Goal: Task Accomplishment & Management: Manage account settings

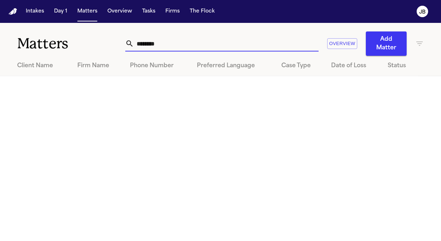
drag, startPoint x: 163, startPoint y: 47, endPoint x: 41, endPoint y: 45, distance: 122.0
click at [41, 45] on div "Matters ******** Overview Add Matter" at bounding box center [220, 39] width 441 height 33
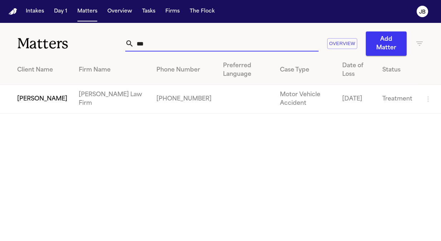
type input "***"
click at [39, 98] on td "[PERSON_NAME]" at bounding box center [36, 99] width 73 height 29
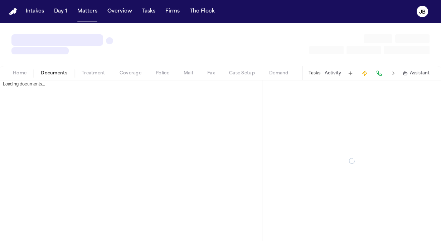
click at [54, 74] on span "Documents" at bounding box center [54, 73] width 26 height 6
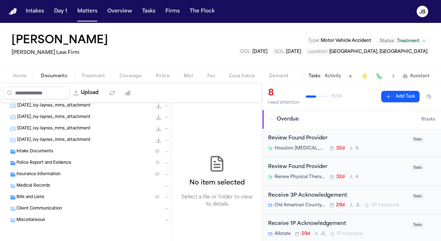
scroll to position [84, 0]
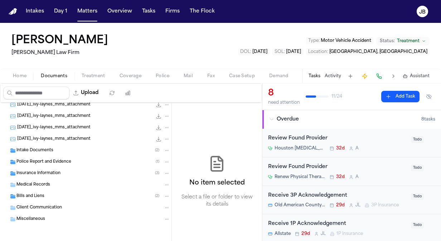
click at [55, 196] on div "Bills and Liens ( 2 )" at bounding box center [92, 196] width 153 height 6
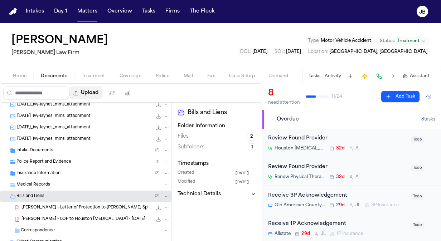
click at [90, 91] on button "Upload" at bounding box center [85, 93] width 33 height 13
select select "**********"
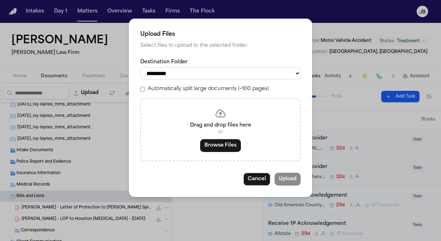
click at [220, 154] on div "Drag and drop files here or Browse Files" at bounding box center [220, 129] width 160 height 63
click at [228, 145] on button "Browse Files" at bounding box center [220, 145] width 41 height 13
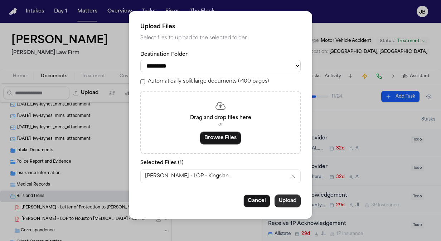
click at [283, 203] on button "Upload" at bounding box center [287, 201] width 26 height 13
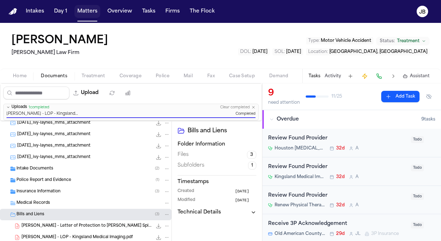
click at [94, 15] on button "Matters" at bounding box center [87, 11] width 26 height 13
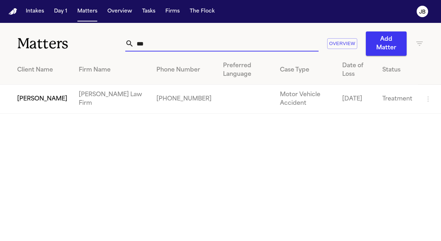
drag, startPoint x: 150, startPoint y: 42, endPoint x: 67, endPoint y: 34, distance: 83.4
click at [67, 34] on div "Matters *** Overview Add Matter" at bounding box center [220, 39] width 441 height 33
type input "**********"
click at [19, 104] on td "[PERSON_NAME]" at bounding box center [36, 99] width 73 height 29
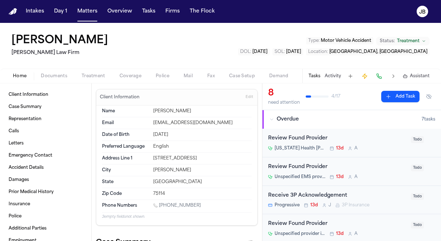
click at [127, 82] on div "Home Documents Treatment Coverage Police Mail Fax Case Setup Demand Workspaces …" at bounding box center [220, 76] width 441 height 14
click at [135, 77] on span "Coverage" at bounding box center [130, 76] width 22 height 6
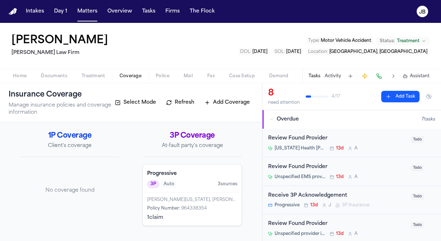
click at [179, 206] on span "Policy Number :" at bounding box center [163, 208] width 33 height 4
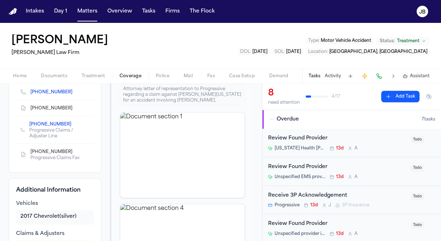
scroll to position [177, 0]
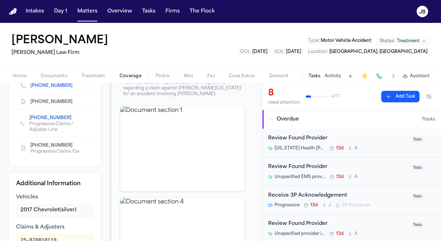
drag, startPoint x: 27, startPoint y: 112, endPoint x: 67, endPoint y: 116, distance: 39.5
click at [67, 116] on div "[PHONE_NUMBER] Progressive Claims / Adjuster Line" at bounding box center [55, 123] width 78 height 27
copy link "[PHONE_NUMBER]"
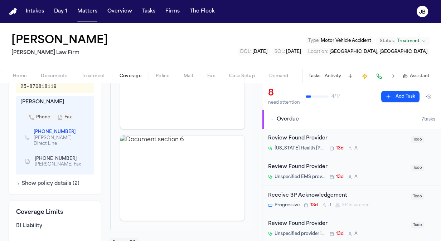
scroll to position [336, 0]
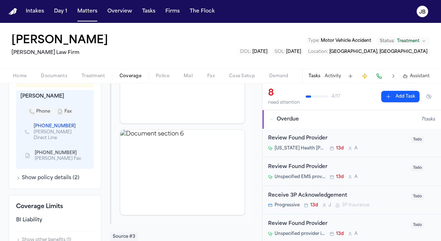
drag, startPoint x: 29, startPoint y: 118, endPoint x: 70, endPoint y: 126, distance: 41.5
click at [70, 126] on div "[PHONE_NUMBER] [PERSON_NAME] Direct Line" at bounding box center [54, 132] width 69 height 26
copy link "[PHONE_NUMBER]"
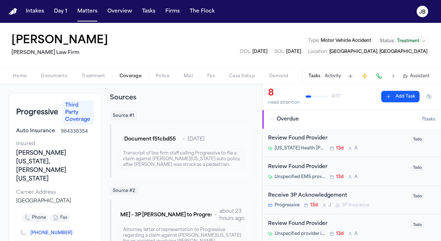
scroll to position [0, 0]
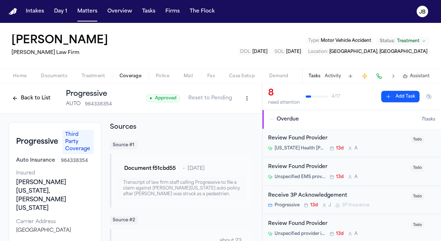
click at [29, 98] on button "Back to List" at bounding box center [31, 98] width 45 height 11
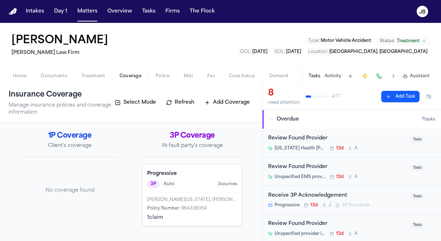
click at [6, 147] on div "1P Coverage Client's coverage No coverage found 3P Coverage At-fault party's co…" at bounding box center [131, 181] width 262 height 119
click at [19, 78] on span "Home" at bounding box center [20, 76] width 14 height 6
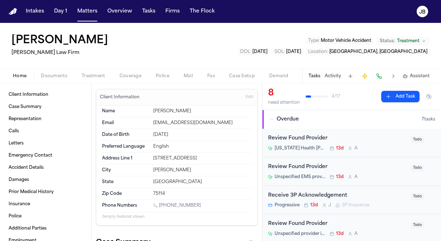
click at [137, 74] on span "Coverage" at bounding box center [130, 76] width 22 height 6
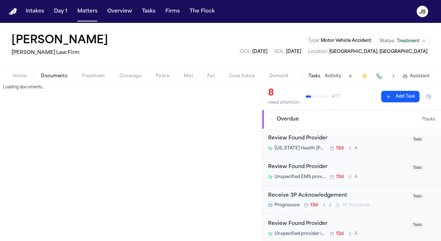
click at [51, 78] on span "Documents" at bounding box center [54, 76] width 26 height 6
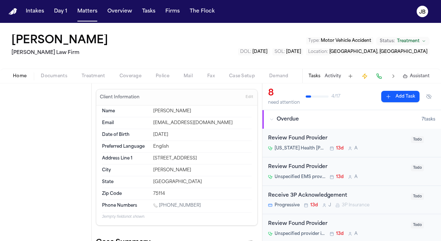
click at [19, 80] on span "button" at bounding box center [20, 80] width 22 height 1
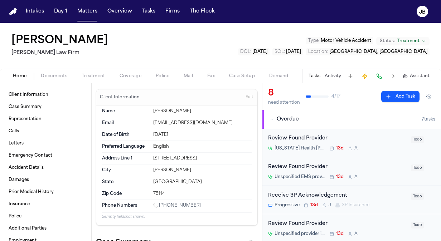
click at [336, 74] on button "Activity" at bounding box center [332, 76] width 16 height 6
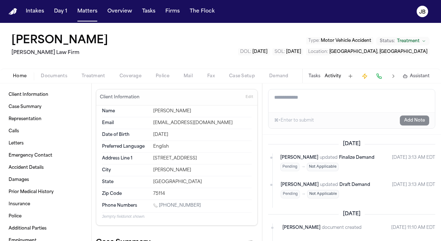
click at [315, 75] on button "Tasks" at bounding box center [314, 76] width 12 height 6
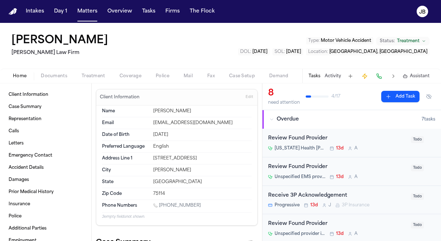
click at [404, 91] on button "Add Task" at bounding box center [400, 96] width 38 height 11
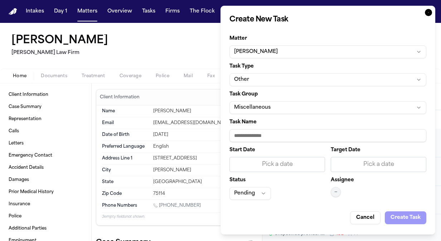
click at [263, 78] on button "Other" at bounding box center [327, 79] width 197 height 13
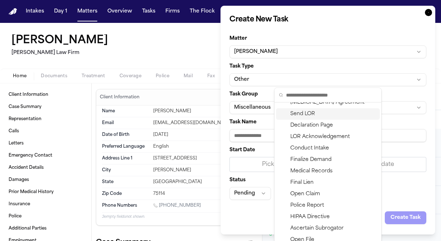
scroll to position [32, 0]
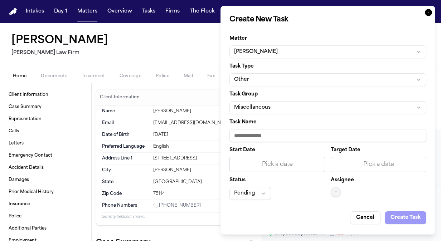
click at [406, 117] on body "Intakes Day 1 Matters Overview Tasks Firms The [PERSON_NAME] [PERSON_NAME] [PER…" at bounding box center [220, 120] width 441 height 241
click at [429, 12] on icon "button" at bounding box center [428, 12] width 7 height 7
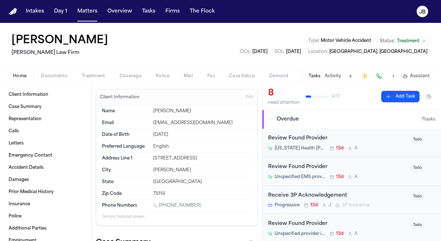
click at [393, 96] on button "Add Task" at bounding box center [400, 96] width 38 height 11
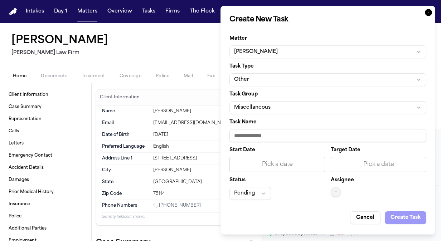
click at [255, 70] on div "Task Type Other" at bounding box center [327, 75] width 197 height 22
click at [246, 79] on button "Other" at bounding box center [327, 79] width 197 height 13
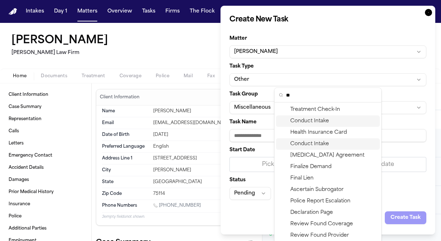
drag, startPoint x: 294, startPoint y: 94, endPoint x: 244, endPoint y: 89, distance: 50.7
click at [244, 89] on body "Intakes Day 1 Matters Overview Tasks Firms The [PERSON_NAME] [PERSON_NAME] [PER…" at bounding box center [220, 120] width 441 height 241
type input "*"
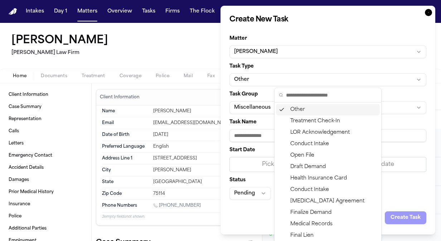
click at [256, 93] on body "Intakes Day 1 Matters Overview Tasks Firms The [PERSON_NAME] [PERSON_NAME] [PER…" at bounding box center [220, 120] width 441 height 241
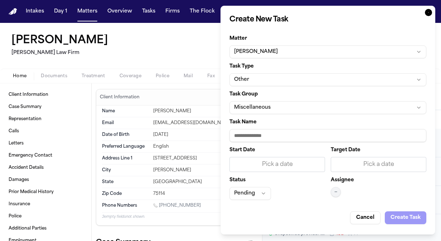
click at [269, 135] on input "Task Name" at bounding box center [327, 135] width 197 height 13
type input "**********"
click at [246, 195] on button "Pending" at bounding box center [249, 193] width 41 height 13
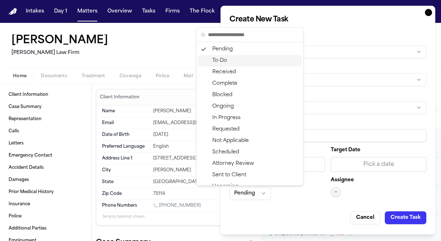
click at [232, 59] on div "To-Do" at bounding box center [250, 60] width 104 height 11
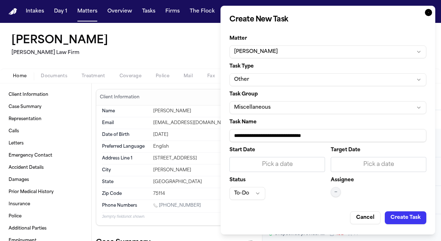
click at [335, 190] on span "—" at bounding box center [335, 192] width 3 height 6
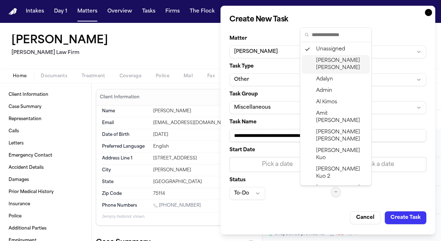
click at [336, 58] on span "[PERSON_NAME]" at bounding box center [341, 64] width 51 height 14
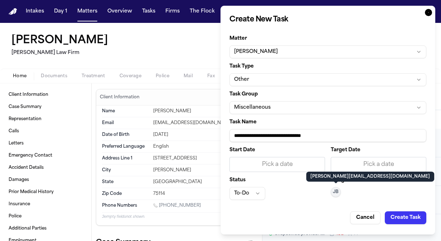
click at [285, 163] on div "Pick a date" at bounding box center [277, 164] width 86 height 9
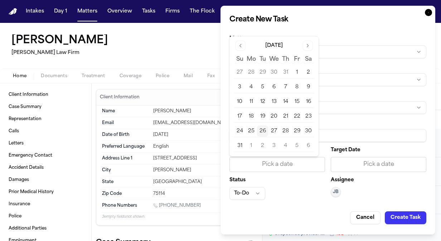
click at [273, 129] on button "27" at bounding box center [273, 131] width 11 height 11
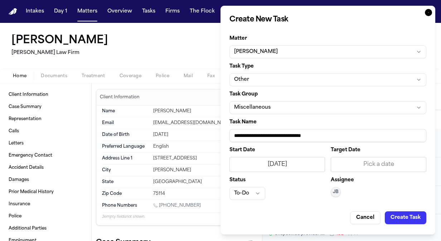
click at [416, 218] on button "Create Task" at bounding box center [405, 217] width 41 height 13
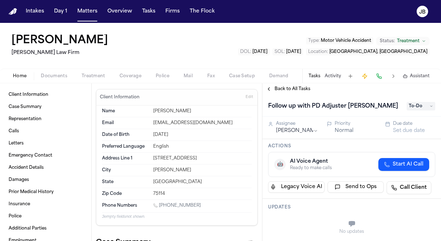
click at [171, 52] on div "[PERSON_NAME] [PERSON_NAME] Law Firm Type : Motor Vehicle Accident Status: Trea…" at bounding box center [220, 46] width 441 height 46
click at [93, 20] on nav "Intakes Day 1 Matters Overview Tasks Firms The [PERSON_NAME]" at bounding box center [220, 11] width 441 height 23
click at [91, 5] on button "Matters" at bounding box center [87, 11] width 26 height 13
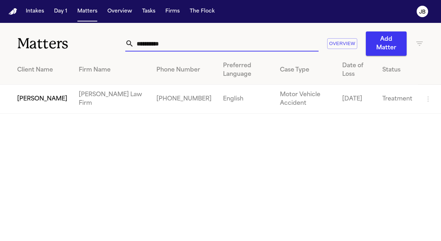
drag, startPoint x: 124, startPoint y: 44, endPoint x: 46, endPoint y: 46, distance: 78.4
click at [46, 46] on div "**********" at bounding box center [220, 39] width 441 height 33
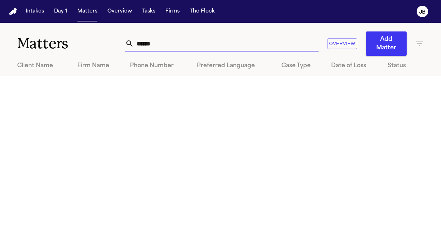
type input "*****"
click at [41, 41] on h1 "Matters" at bounding box center [71, 44] width 108 height 18
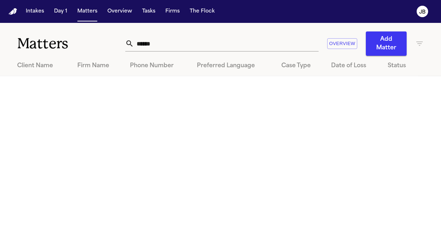
click at [419, 47] on icon "button" at bounding box center [419, 43] width 9 height 9
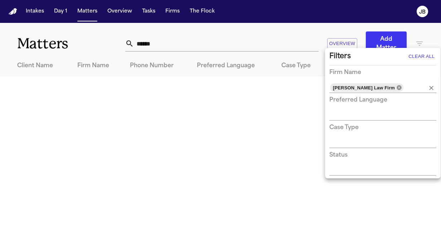
click at [396, 87] on icon at bounding box center [398, 87] width 5 height 5
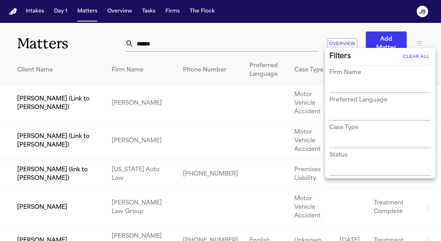
click at [165, 44] on div at bounding box center [220, 120] width 441 height 241
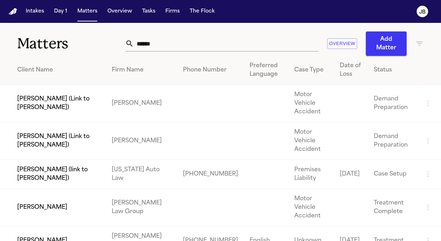
click at [54, 234] on td "[PERSON_NAME]" at bounding box center [53, 240] width 106 height 29
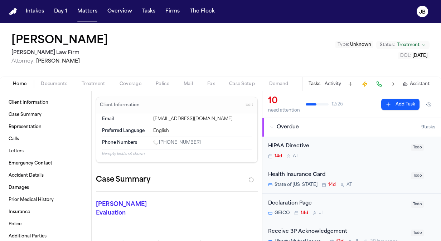
click at [45, 82] on span "Documents" at bounding box center [54, 84] width 26 height 6
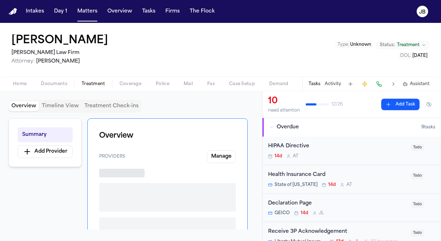
click at [94, 86] on span "Treatment" at bounding box center [94, 84] width 24 height 6
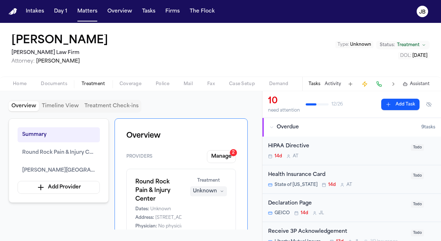
click at [127, 88] on div "Home Documents Treatment Coverage Police Mail Fax Case Setup Demand Workspaces …" at bounding box center [220, 84] width 441 height 14
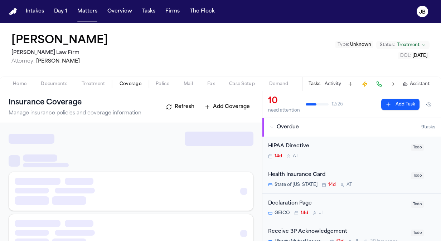
click at [132, 80] on button "Coverage" at bounding box center [130, 84] width 36 height 9
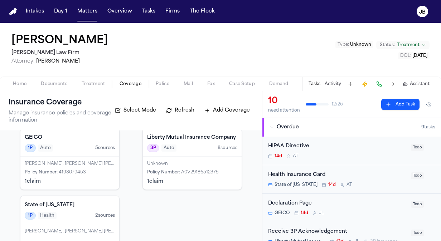
scroll to position [44, 0]
click at [330, 83] on button "Activity" at bounding box center [332, 84] width 16 height 6
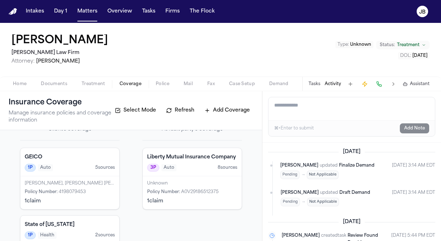
scroll to position [25, 0]
click at [59, 168] on div "1P Auto 5 source s" at bounding box center [70, 167] width 90 height 8
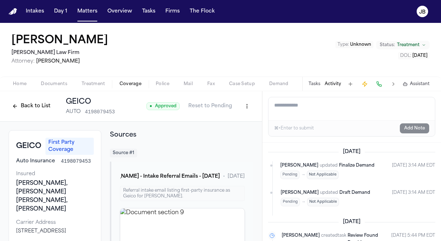
click at [44, 105] on button "Back to List" at bounding box center [31, 106] width 45 height 11
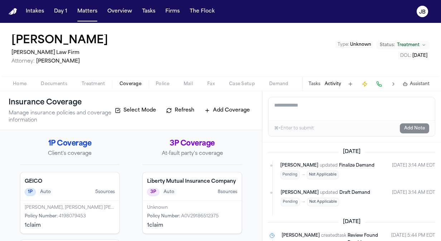
click at [205, 201] on div "Liberty Mutual Insurance Company 3P Auto 8 source s" at bounding box center [192, 186] width 99 height 28
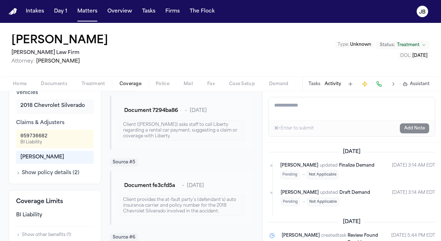
scroll to position [313, 0]
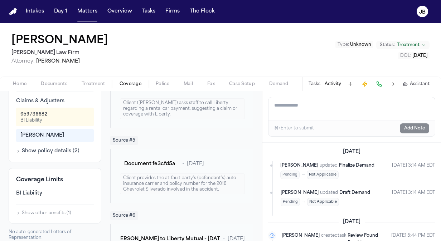
click at [26, 80] on button "Home" at bounding box center [20, 84] width 28 height 9
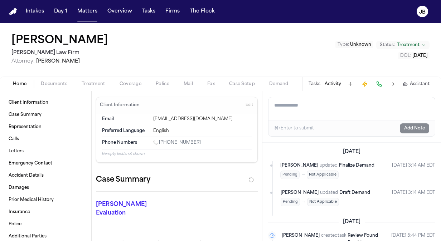
drag, startPoint x: 196, startPoint y: 140, endPoint x: 160, endPoint y: 141, distance: 36.5
click at [160, 141] on div "[PHONE_NUMBER]" at bounding box center [202, 143] width 98 height 7
copy link "[PHONE_NUMBER]"
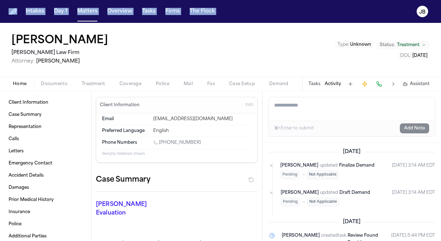
click at [0, 41] on html "Intakes Day 1 Matters Overview Tasks Firms The [PERSON_NAME] [PERSON_NAME] Law …" at bounding box center [220, 120] width 441 height 241
click at [91, 84] on span "Treatment" at bounding box center [94, 84] width 24 height 6
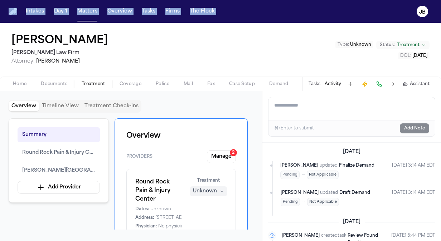
click at [135, 85] on span "Coverage" at bounding box center [130, 84] width 22 height 6
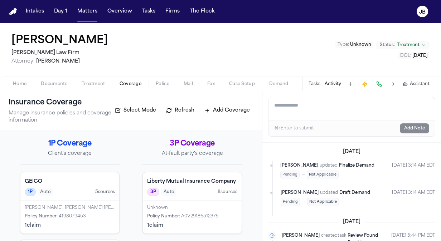
click at [186, 211] on div "Unknown" at bounding box center [192, 208] width 90 height 6
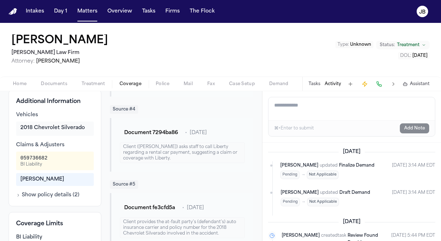
scroll to position [250, 0]
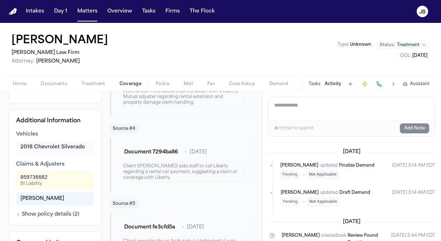
click at [48, 218] on button "Show policy details ( 2 )" at bounding box center [47, 214] width 63 height 7
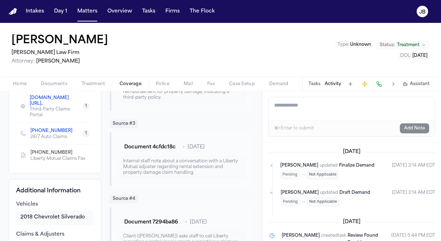
scroll to position [141, 0]
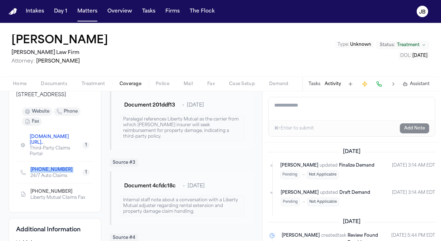
drag, startPoint x: 30, startPoint y: 169, endPoint x: 69, endPoint y: 171, distance: 39.8
click at [69, 171] on div "[PHONE_NUMBER] 24/7 Auto Claims" at bounding box center [49, 172] width 58 height 13
copy span "[PHONE_NUMBER]"
click at [11, 89] on div "Home Documents Treatment Coverage Police Mail Fax Case Setup Demand Workspaces …" at bounding box center [220, 84] width 441 height 14
click at [21, 77] on div "Home Documents Treatment Coverage Police Mail Fax Case Setup Demand Workspaces …" at bounding box center [220, 84] width 441 height 14
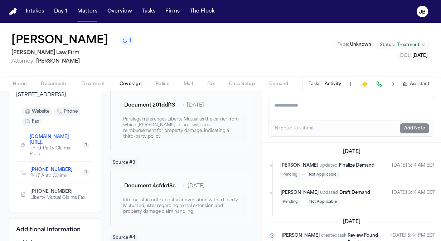
click at [19, 81] on span "Home" at bounding box center [20, 84] width 14 height 6
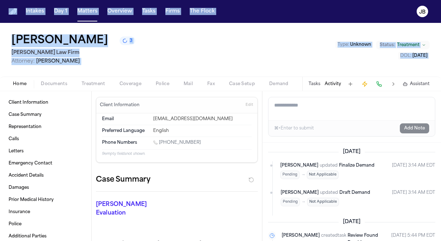
click at [0, 79] on html "Intakes Day 1 Matters Overview Tasks Firms The [PERSON_NAME] [PERSON_NAME] 3 [P…" at bounding box center [220, 120] width 441 height 241
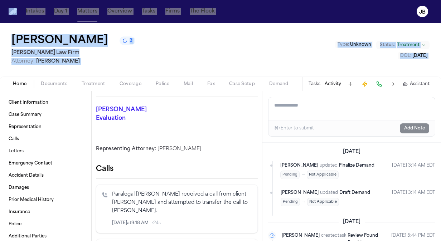
scroll to position [102, 0]
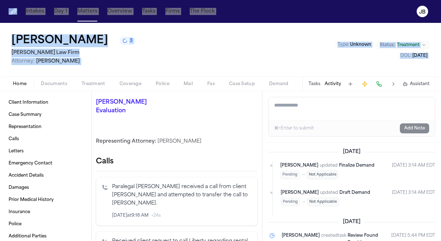
click at [47, 84] on span "Documents" at bounding box center [54, 84] width 26 height 6
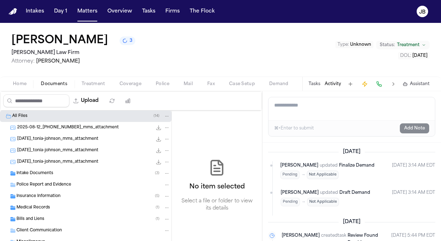
click at [140, 89] on div "Home Documents Treatment Coverage Police Mail Fax Case Setup Demand Workspaces …" at bounding box center [220, 84] width 441 height 14
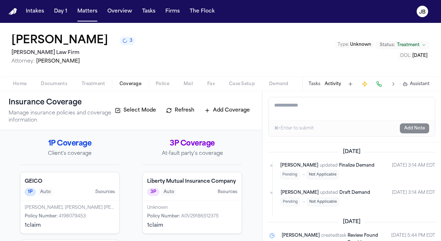
click at [137, 80] on button "Coverage" at bounding box center [130, 84] width 36 height 9
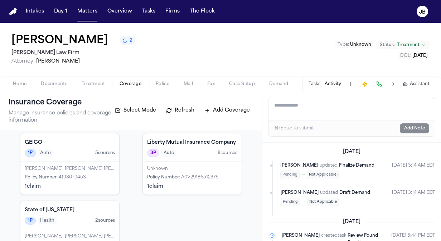
scroll to position [45, 0]
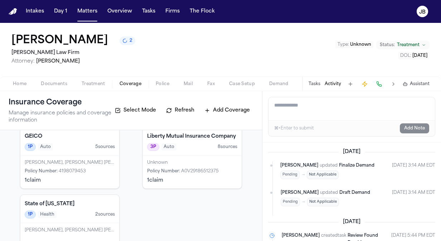
click at [192, 174] on span "A0V29186512375" at bounding box center [200, 171] width 38 height 4
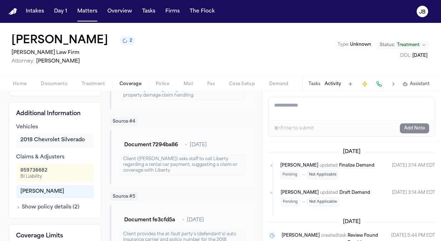
scroll to position [277, 0]
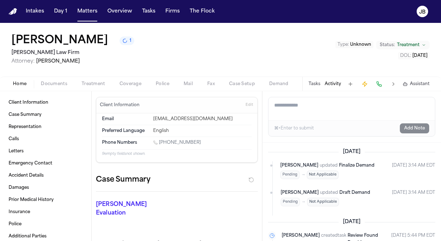
click at [14, 81] on span "Home" at bounding box center [20, 84] width 14 height 6
click at [70, 74] on div "[PERSON_NAME] 1 [PERSON_NAME] Law Firm Attorney: [PERSON_NAME] Type : Unknown S…" at bounding box center [220, 50] width 441 height 54
click at [53, 79] on div "Home Documents Treatment Coverage Police Mail Fax Case Setup Demand Workspaces …" at bounding box center [220, 84] width 441 height 14
click at [52, 80] on button "Documents" at bounding box center [54, 84] width 41 height 9
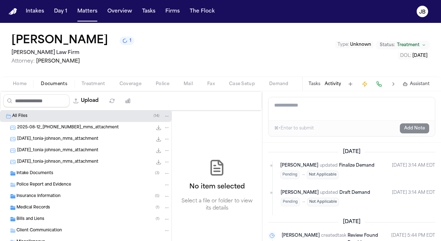
click at [20, 84] on span "Home" at bounding box center [20, 84] width 14 height 6
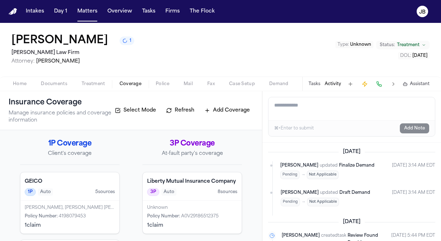
click at [128, 80] on button "Coverage" at bounding box center [130, 84] width 36 height 9
click at [175, 185] on h4 "Liberty Mutual Insurance Company" at bounding box center [192, 181] width 90 height 7
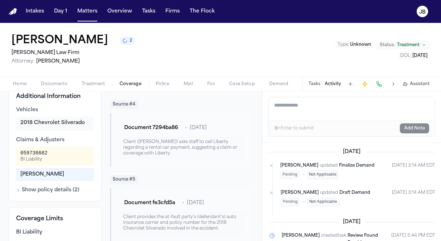
scroll to position [277, 0]
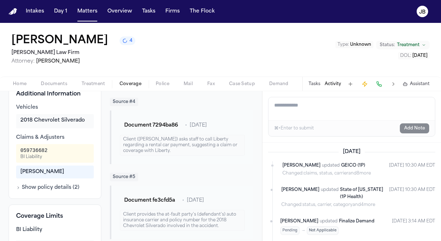
click at [333, 79] on div "Tasks Activity Assistant" at bounding box center [368, 84] width 133 height 14
click at [330, 83] on button "Activity" at bounding box center [332, 84] width 16 height 6
click at [308, 105] on textarea "Add a note to this matter" at bounding box center [351, 108] width 166 height 23
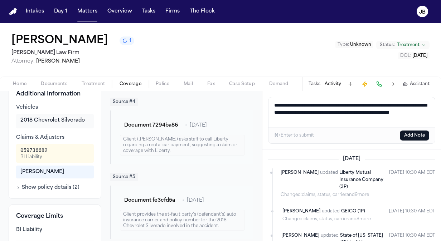
click at [332, 118] on textarea "**********" at bounding box center [351, 112] width 167 height 30
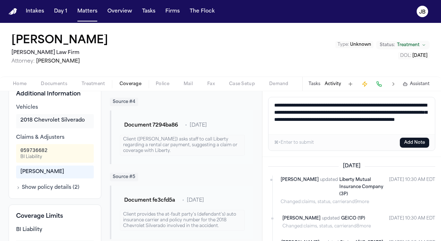
click at [324, 119] on textarea "**********" at bounding box center [351, 115] width 167 height 37
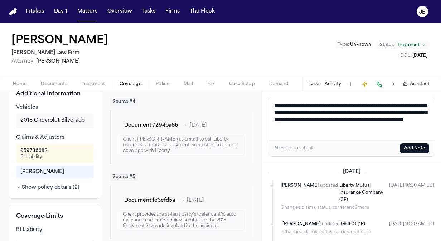
type textarea "**********"
click at [416, 147] on button "Add Note" at bounding box center [414, 148] width 29 height 10
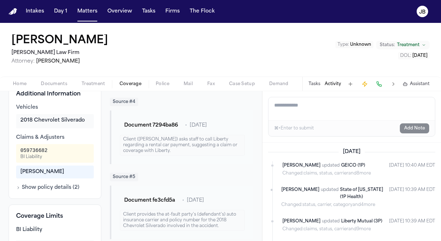
click at [137, 10] on div "Intakes Day 1 Matters Overview Tasks Firms The Flock" at bounding box center [120, 11] width 195 height 13
click at [142, 11] on button "Tasks" at bounding box center [148, 11] width 19 height 13
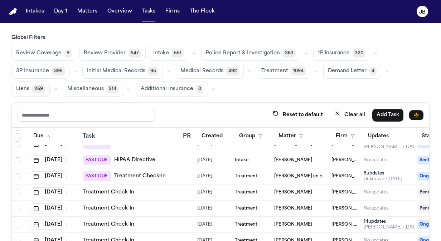
scroll to position [371, 0]
